Goal: Obtain resource: Download file/media

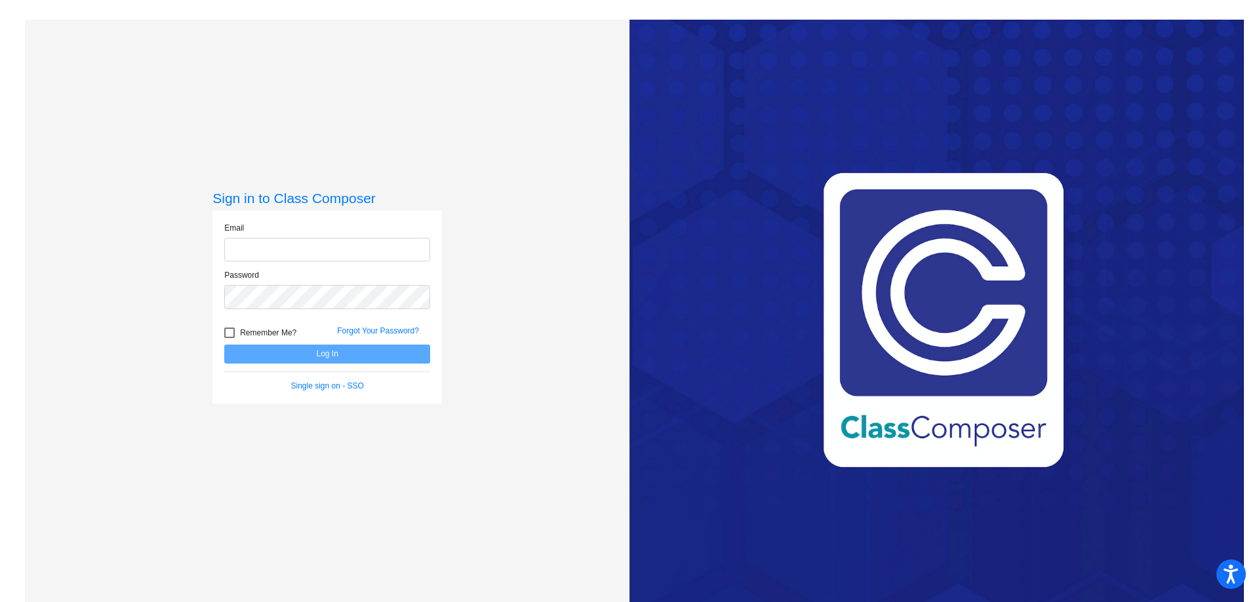
type input "[EMAIL_ADDRESS][PERSON_NAME][DOMAIN_NAME]"
click at [339, 355] on button "Log In" at bounding box center [327, 354] width 206 height 19
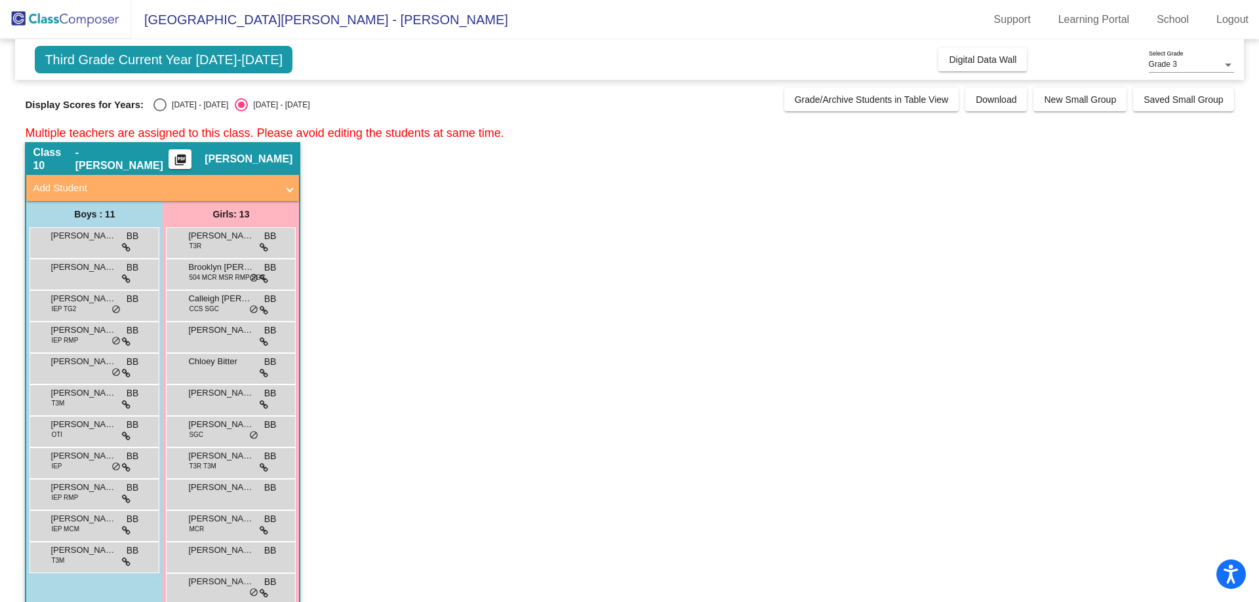
click at [157, 108] on div "Select an option" at bounding box center [159, 104] width 13 height 13
click at [159, 111] on input "[DATE] - [DATE]" at bounding box center [159, 111] width 1 height 1
radio input "true"
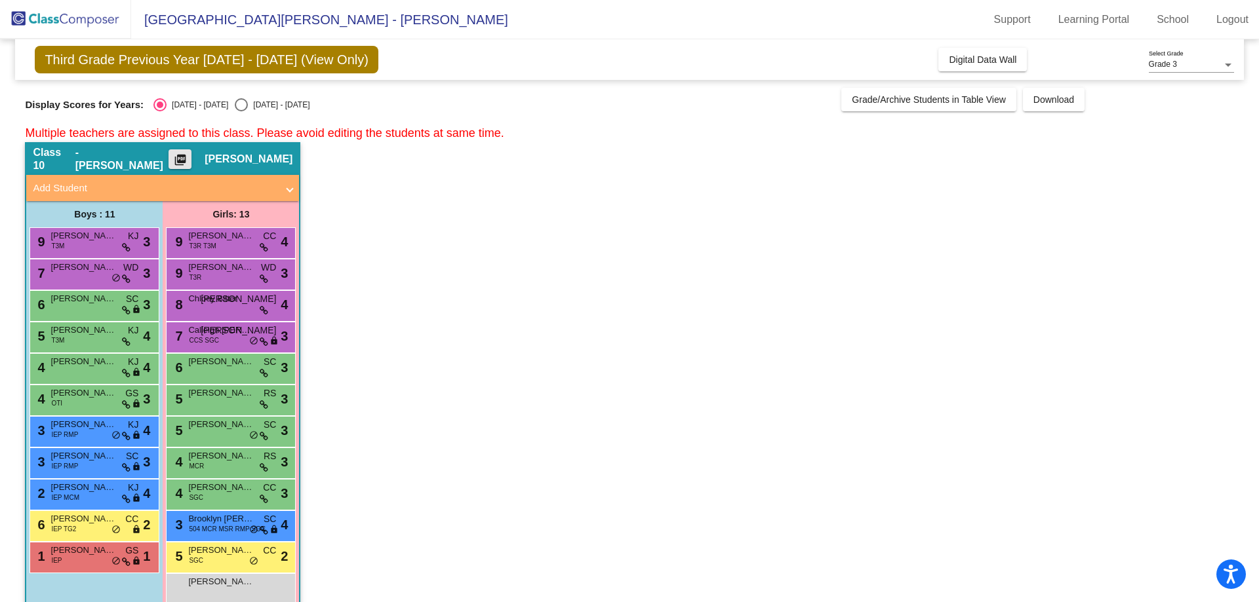
click at [188, 160] on mat-icon "picture_as_pdf" at bounding box center [180, 162] width 16 height 18
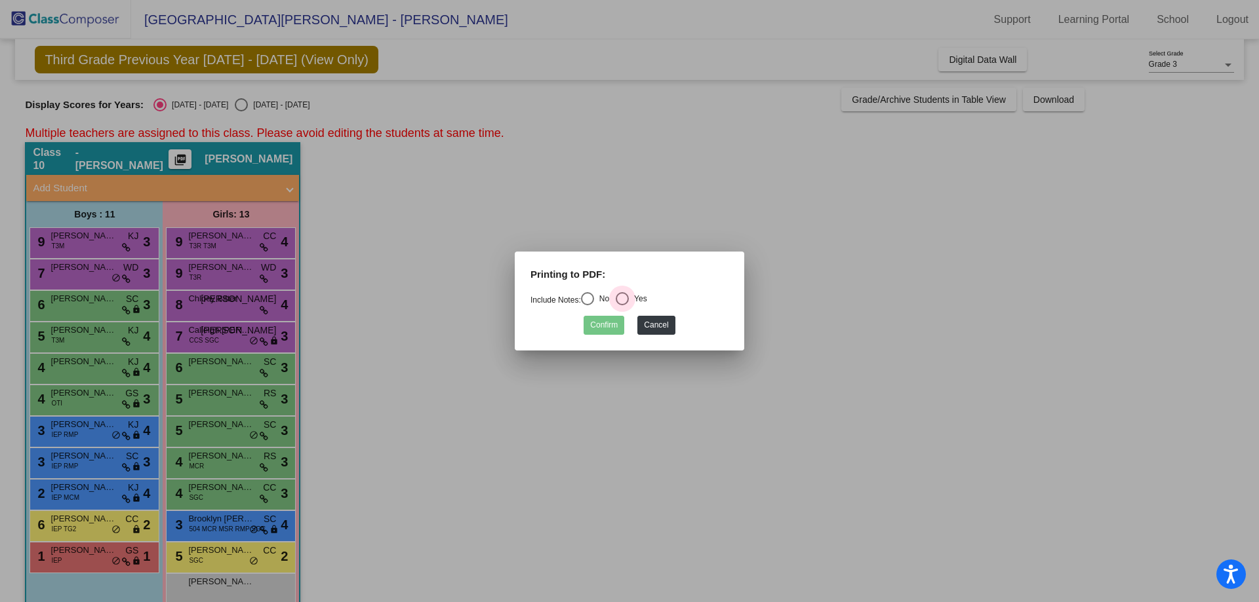
click at [634, 300] on div "Yes" at bounding box center [638, 299] width 18 height 12
click at [622, 305] on input "Yes" at bounding box center [621, 305] width 1 height 1
radio input "true"
click at [597, 321] on button "Confirm" at bounding box center [603, 325] width 41 height 19
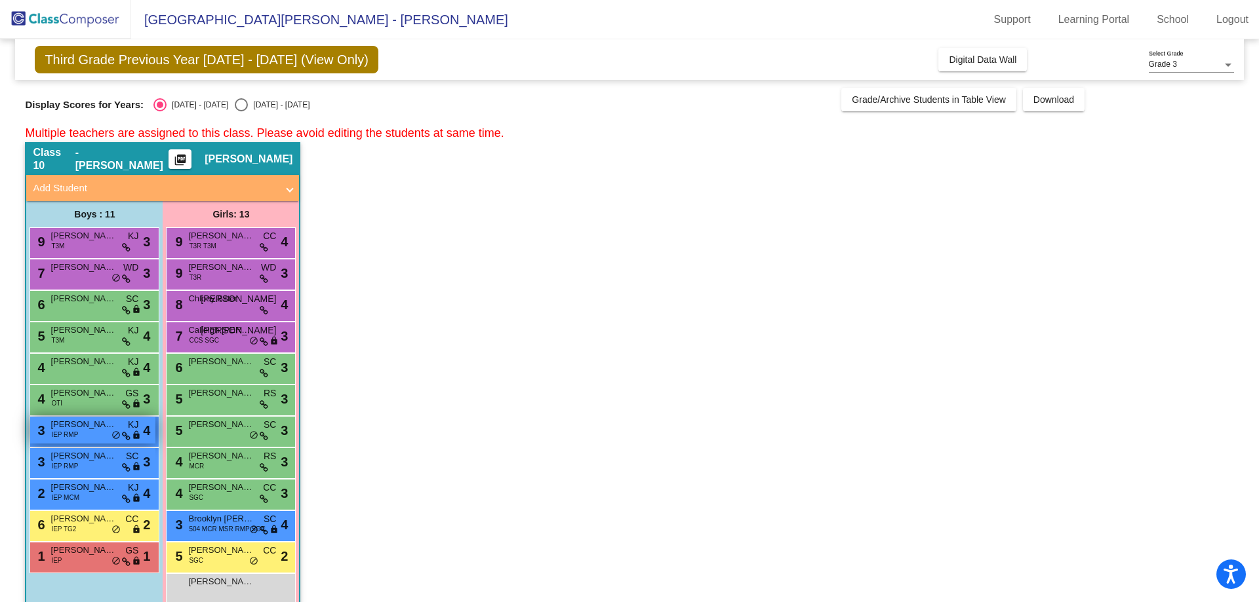
click at [85, 433] on div "3 [PERSON_NAME] IEP RMP KJ lock do_not_disturb_alt 4" at bounding box center [92, 430] width 125 height 27
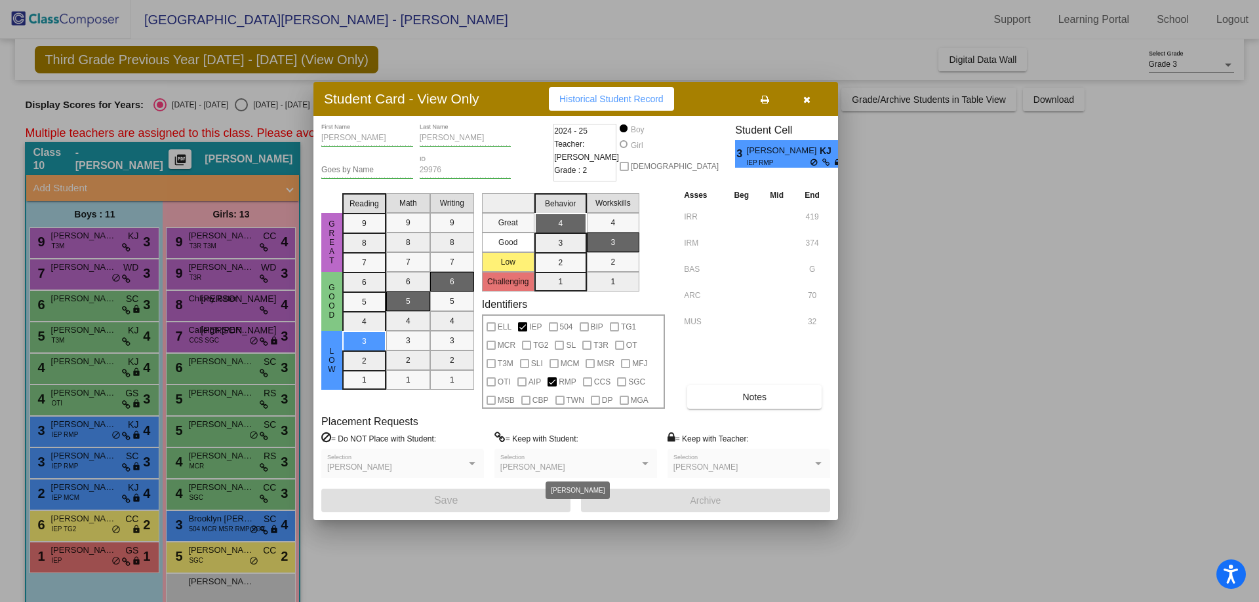
click at [634, 465] on div "[PERSON_NAME]" at bounding box center [569, 467] width 139 height 9
click at [398, 464] on div "[PERSON_NAME]" at bounding box center [396, 467] width 139 height 9
click at [623, 461] on div "[PERSON_NAME] Selection" at bounding box center [575, 467] width 151 height 24
click at [808, 96] on icon "button" at bounding box center [806, 99] width 7 height 9
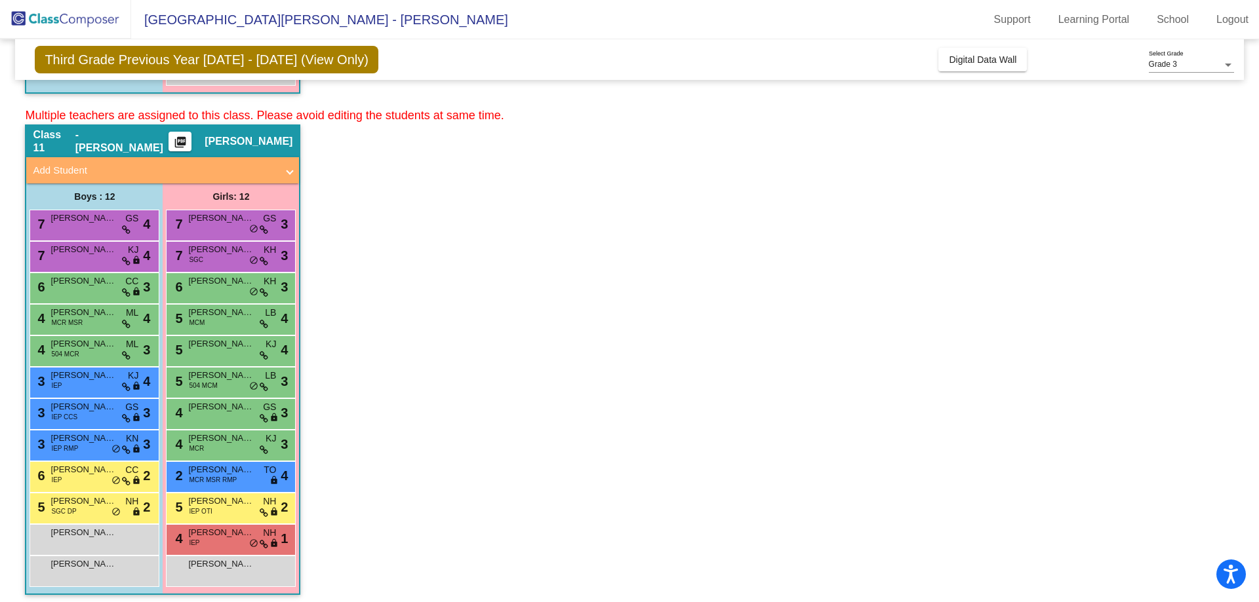
scroll to position [557, 0]
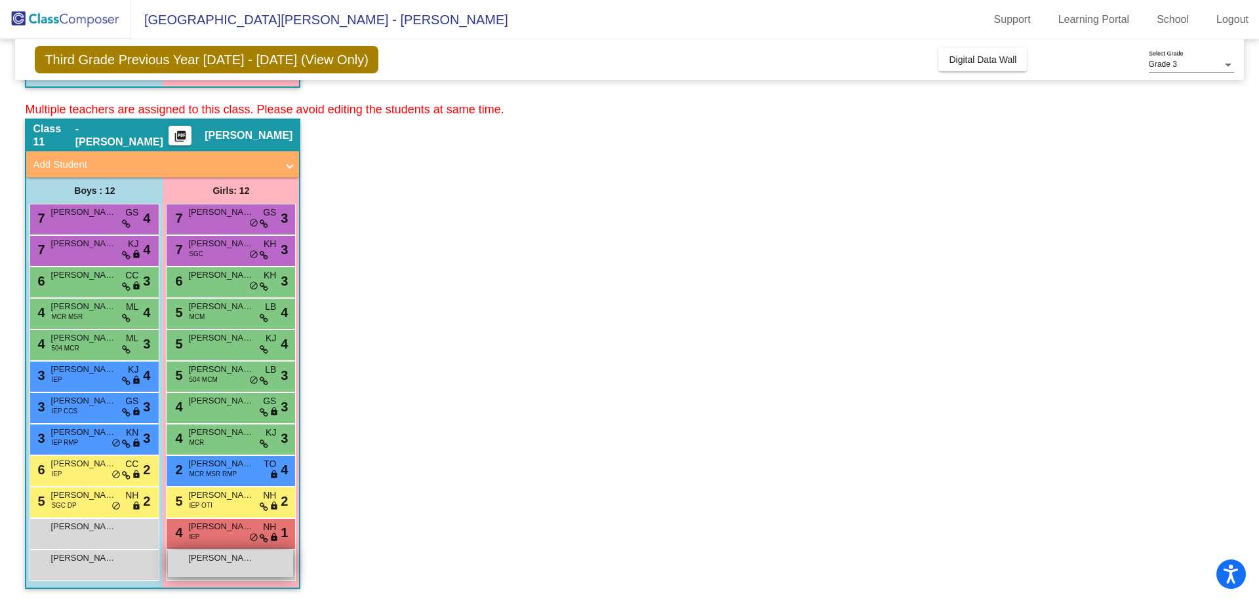
click at [228, 565] on div "[PERSON_NAME] lock do_not_disturb_alt" at bounding box center [230, 564] width 125 height 27
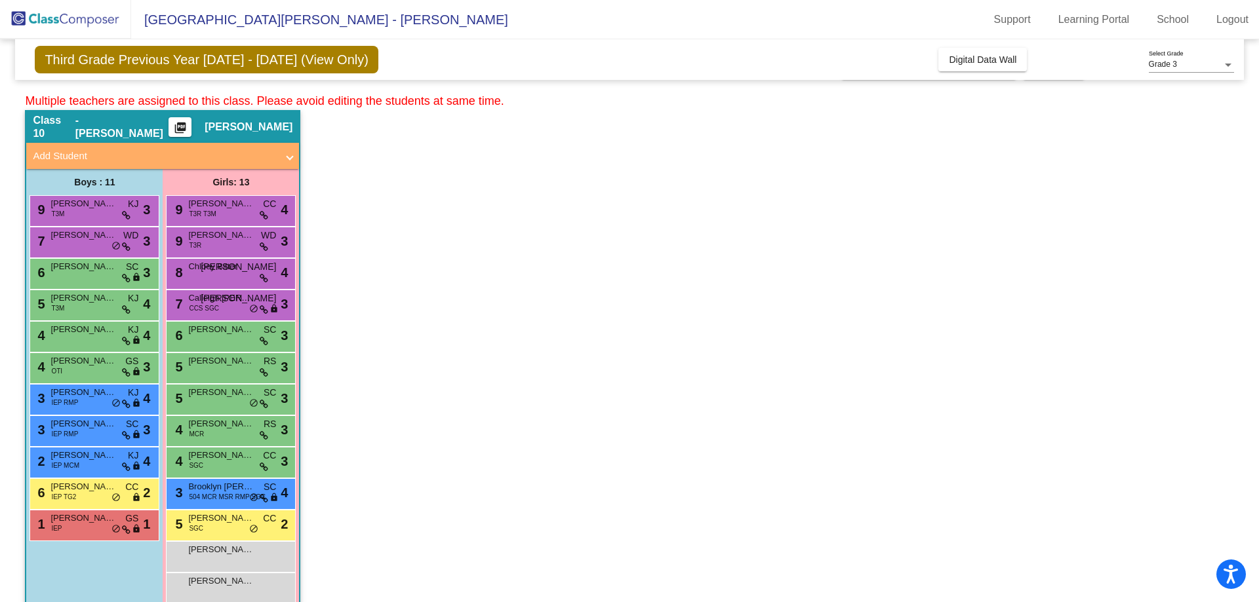
scroll to position [98, 0]
